Goal: Task Accomplishment & Management: Complete application form

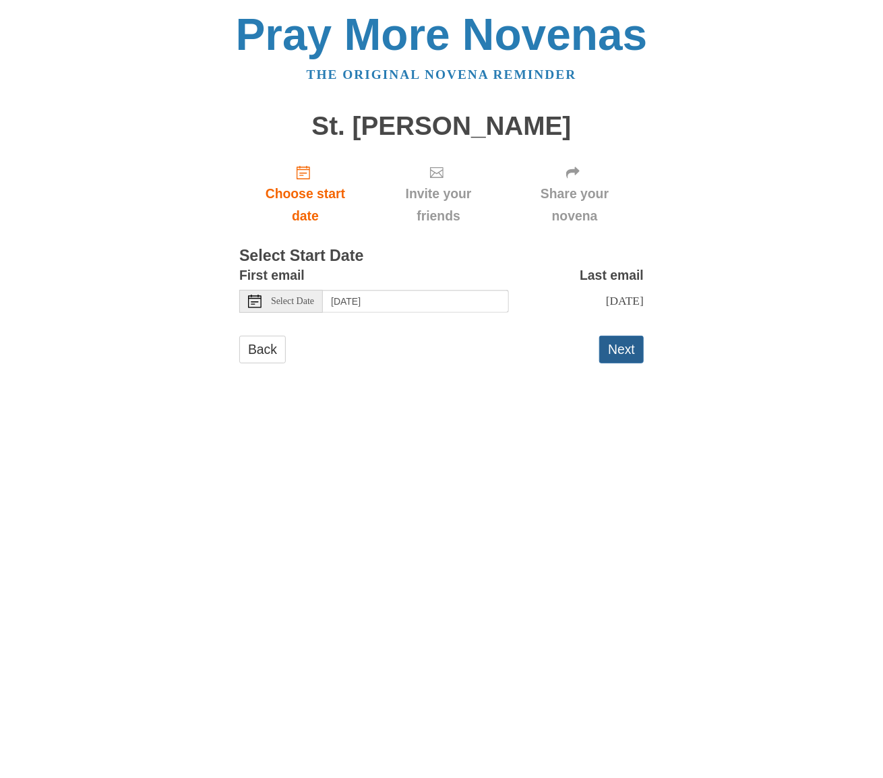
click at [618, 362] on button "Next" at bounding box center [621, 350] width 44 height 28
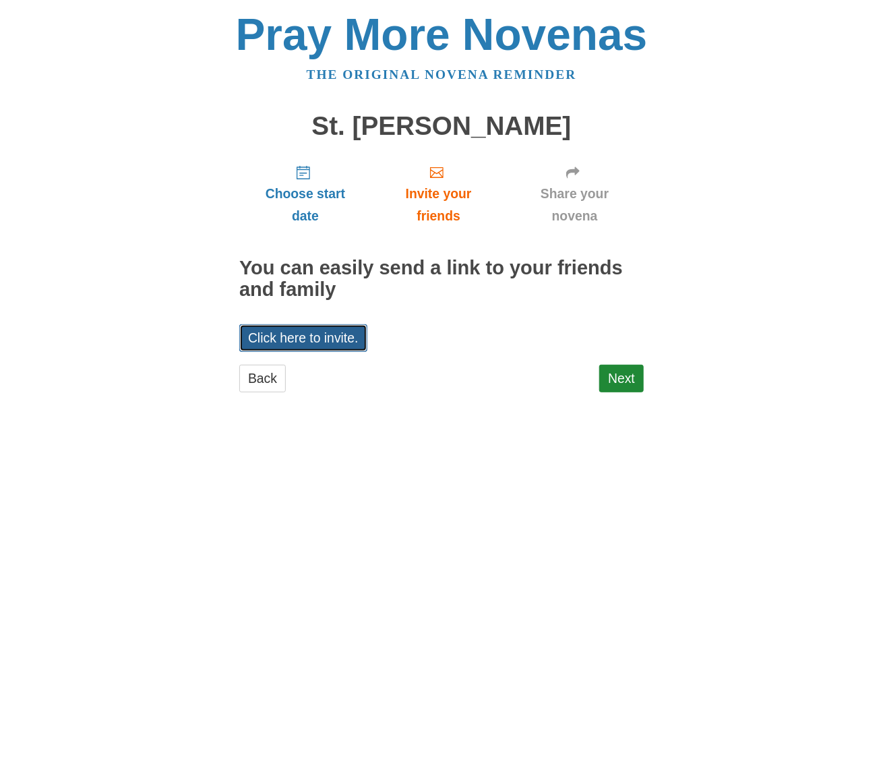
click at [350, 334] on link "Click here to invite." at bounding box center [303, 338] width 128 height 28
click at [345, 340] on link "Click here to invite." at bounding box center [303, 338] width 128 height 28
click at [623, 381] on link "Next" at bounding box center [621, 379] width 44 height 28
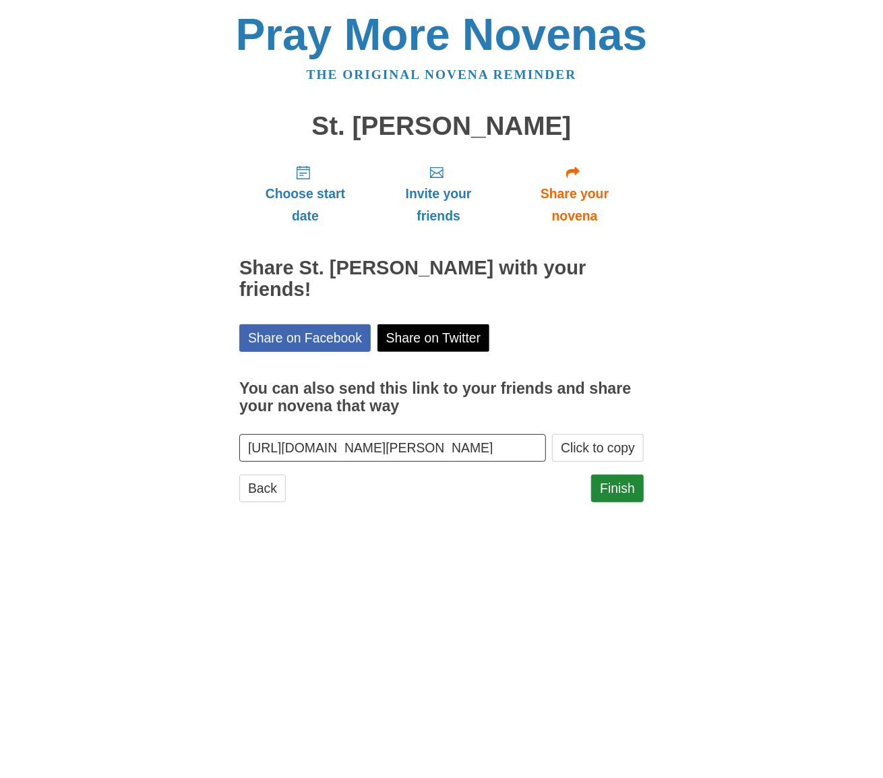
click at [504, 434] on input "https://www.praymorenovenas.com/st-rita-novena-2/1229938" at bounding box center [392, 448] width 307 height 28
click at [319, 324] on link "Share on Facebook" at bounding box center [304, 338] width 131 height 28
click at [635, 475] on link "Finish" at bounding box center [617, 489] width 53 height 28
